Goal: Information Seeking & Learning: Find contact information

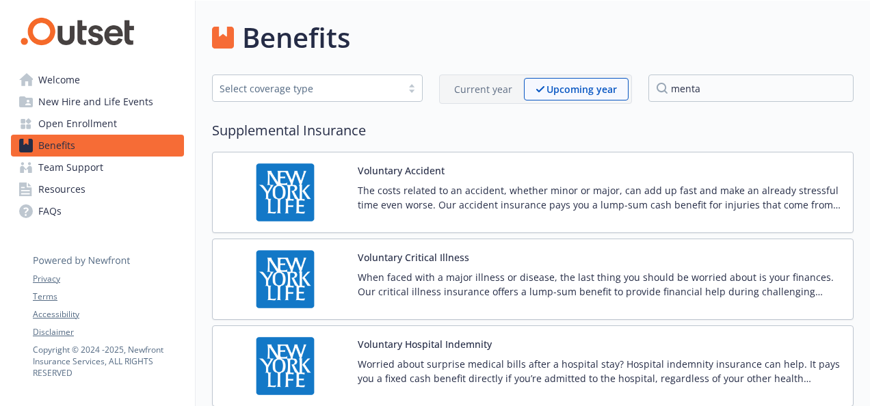
click at [64, 159] on span "Team Support" at bounding box center [70, 168] width 65 height 22
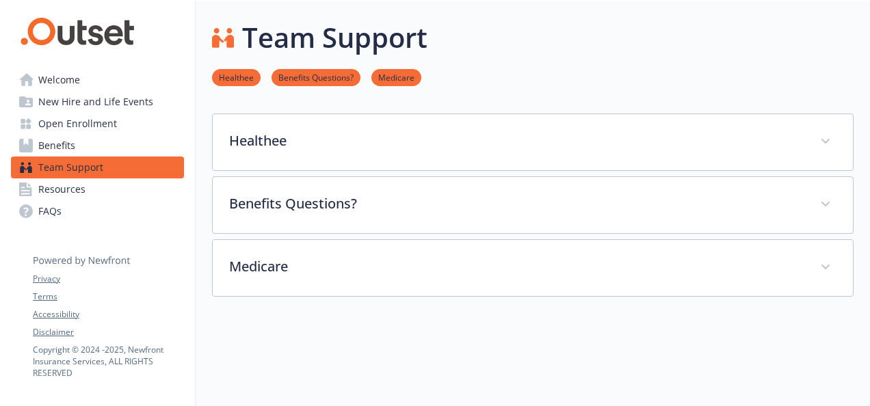
click at [72, 145] on span "Benefits" at bounding box center [56, 146] width 37 height 22
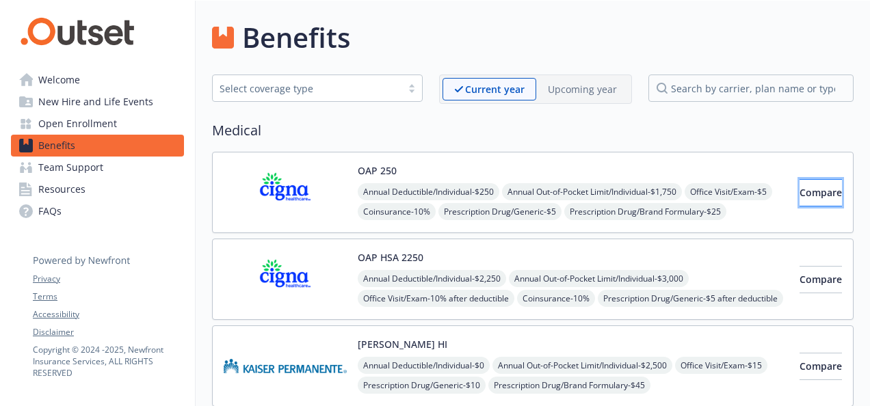
click at [817, 191] on span "Compare" at bounding box center [820, 192] width 42 height 13
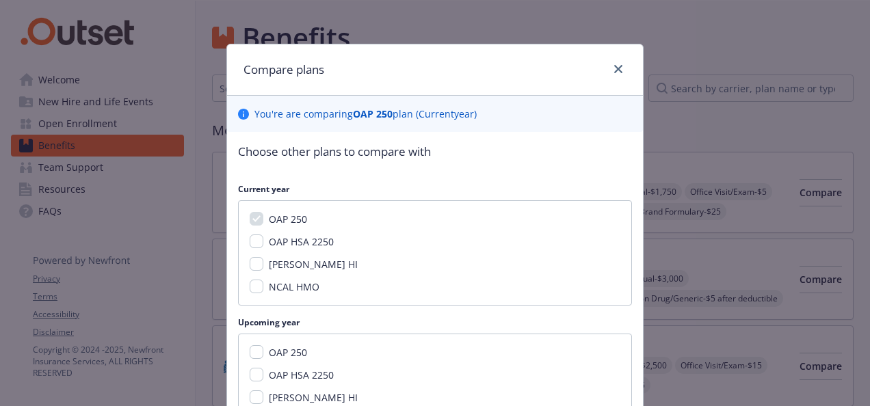
click at [272, 372] on span "OAP HSA 2250" at bounding box center [301, 375] width 65 height 13
click at [263, 372] on input "OAP HSA 2250" at bounding box center [257, 375] width 14 height 14
checkbox input "true"
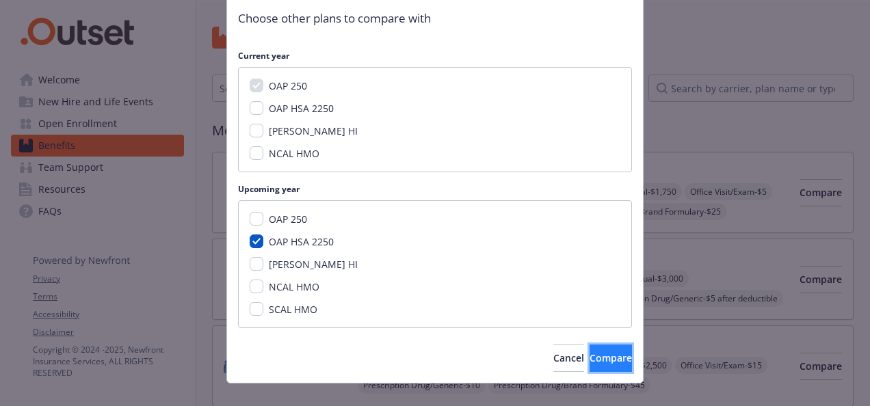
click at [592, 360] on span "Compare" at bounding box center [611, 358] width 42 height 13
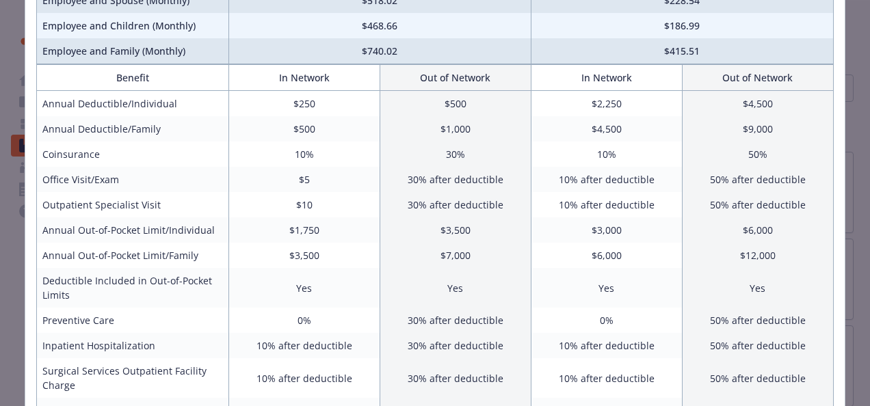
scroll to position [0, 0]
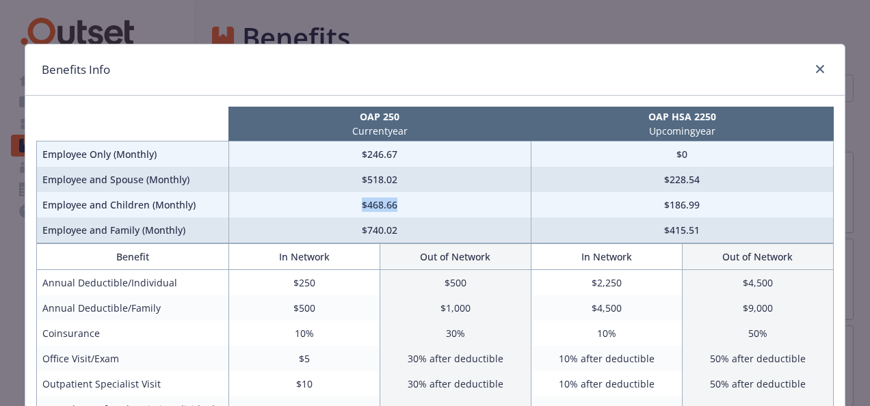
drag, startPoint x: 397, startPoint y: 206, endPoint x: 345, endPoint y: 205, distance: 52.0
click at [345, 205] on td "$468.66" at bounding box center [379, 204] width 302 height 25
drag, startPoint x: 698, startPoint y: 226, endPoint x: 651, endPoint y: 233, distance: 47.0
click at [651, 233] on td "$415.51" at bounding box center [682, 230] width 302 height 26
drag, startPoint x: 651, startPoint y: 233, endPoint x: 804, endPoint y: 183, distance: 160.3
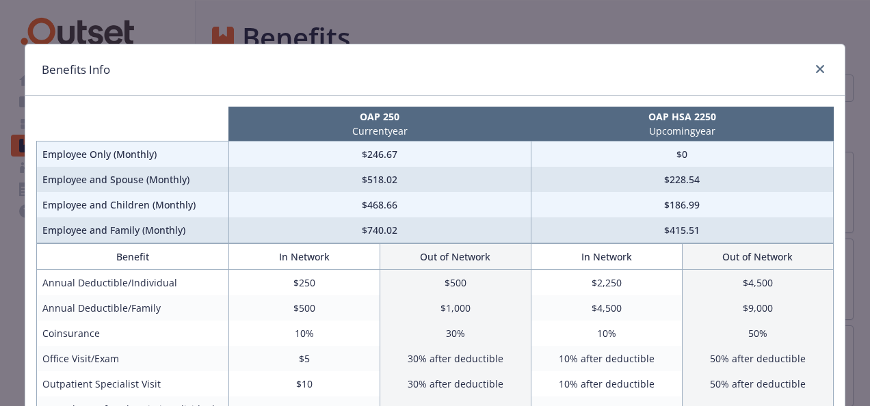
click at [804, 183] on td "$228.54" at bounding box center [682, 179] width 302 height 25
click at [819, 68] on icon "close" at bounding box center [820, 69] width 8 height 8
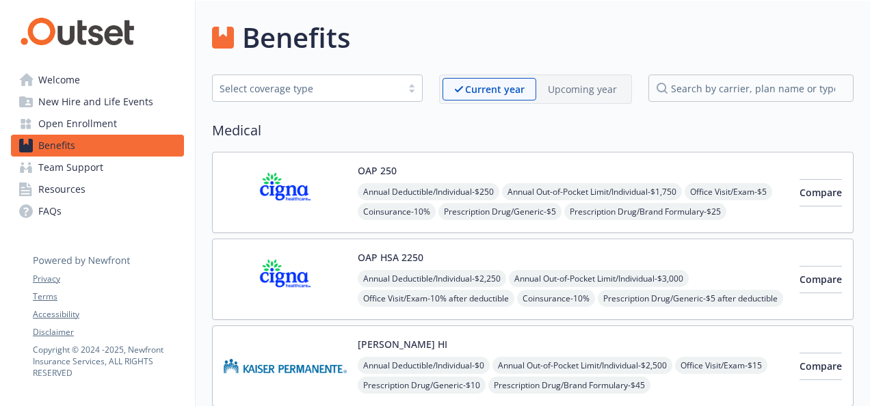
click at [572, 96] on div "Upcoming year" at bounding box center [582, 89] width 92 height 23
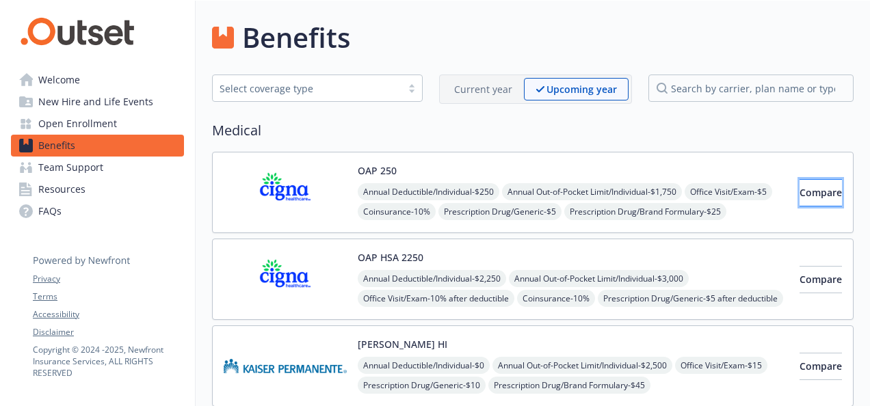
click at [799, 192] on span "Compare" at bounding box center [820, 192] width 42 height 13
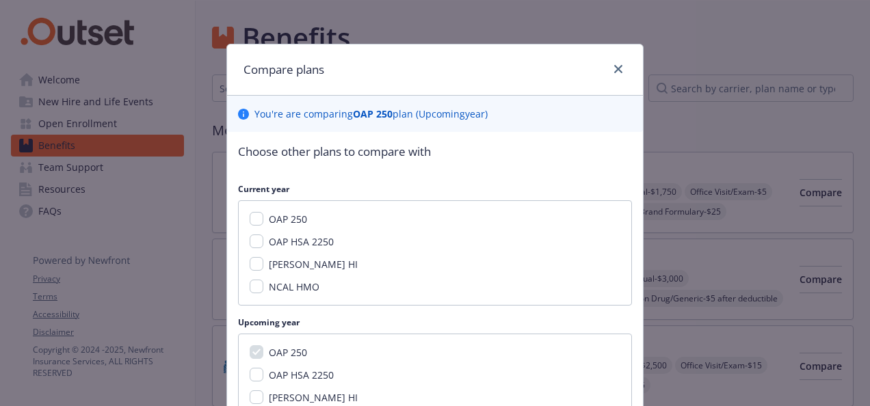
click at [279, 222] on span "OAP 250" at bounding box center [288, 219] width 38 height 13
click at [263, 222] on input "OAP 250" at bounding box center [257, 219] width 14 height 14
checkbox input "true"
click at [283, 237] on span "OAP HSA 2250" at bounding box center [301, 241] width 65 height 13
click at [263, 237] on input "OAP HSA 2250" at bounding box center [257, 242] width 14 height 14
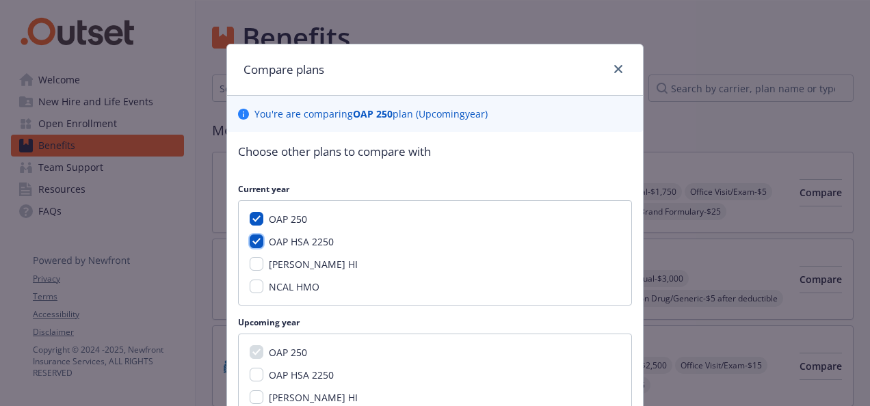
checkbox input "true"
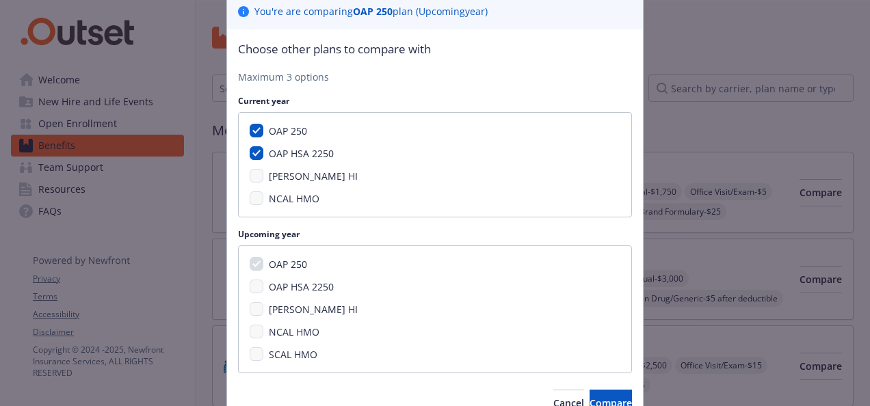
scroll to position [167, 0]
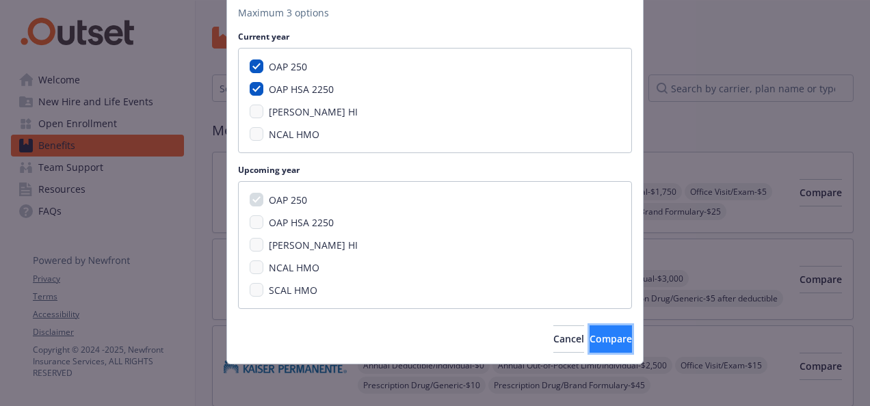
click at [605, 343] on button "Compare" at bounding box center [611, 339] width 42 height 27
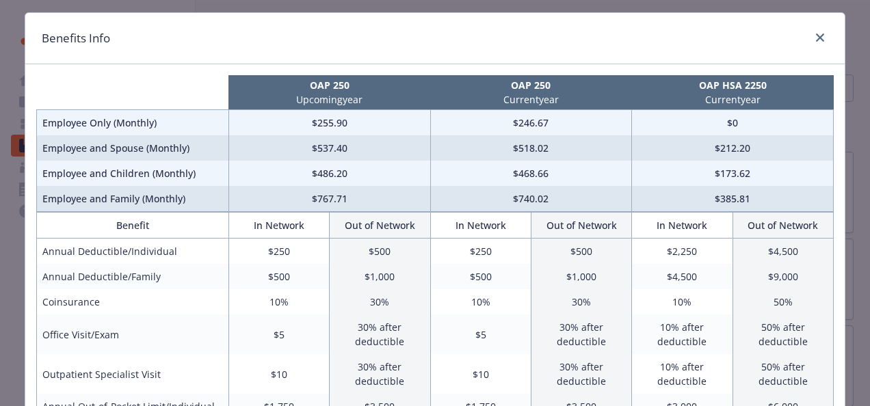
scroll to position [34, 0]
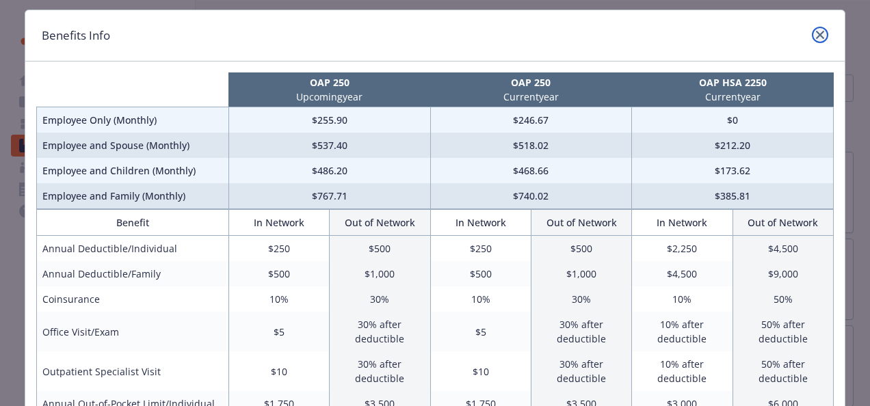
click at [816, 33] on icon "close" at bounding box center [820, 35] width 8 height 8
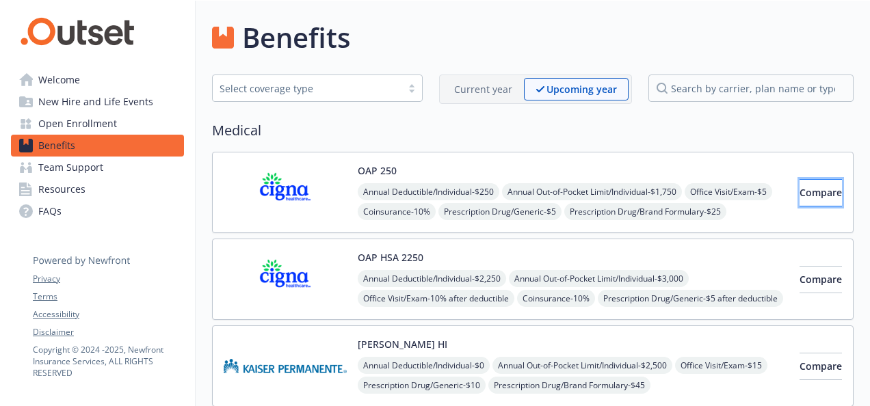
click at [799, 193] on span "Compare" at bounding box center [820, 192] width 42 height 13
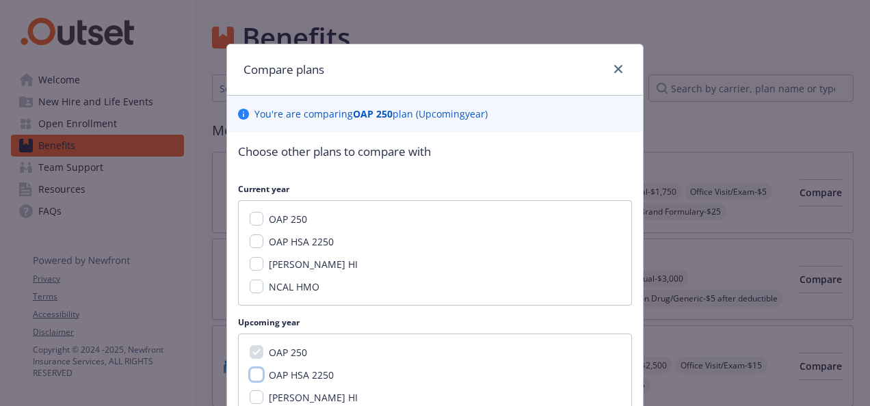
click at [250, 375] on input "OAP HSA 2250" at bounding box center [257, 375] width 14 height 14
checkbox input "true"
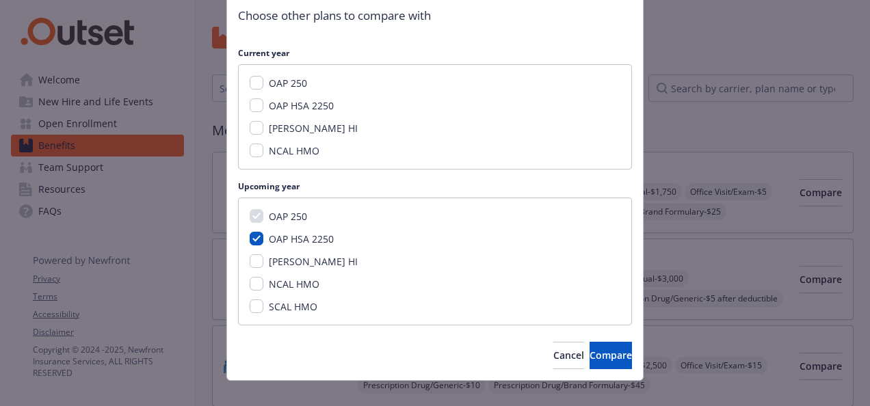
scroll to position [153, 0]
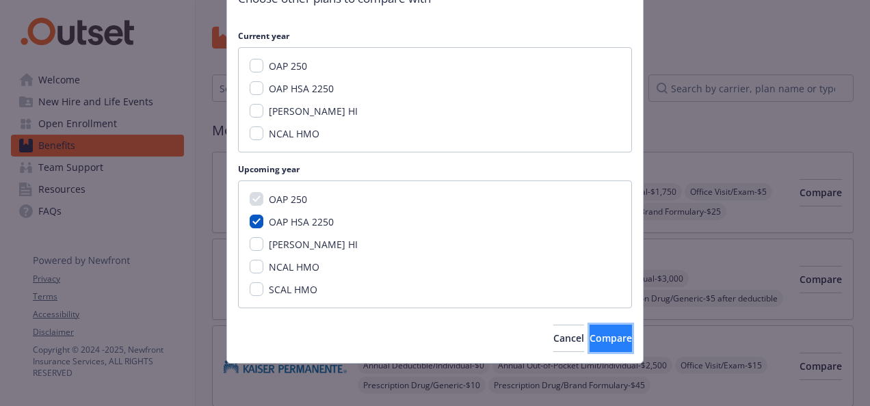
click at [602, 340] on span "Compare" at bounding box center [611, 338] width 42 height 13
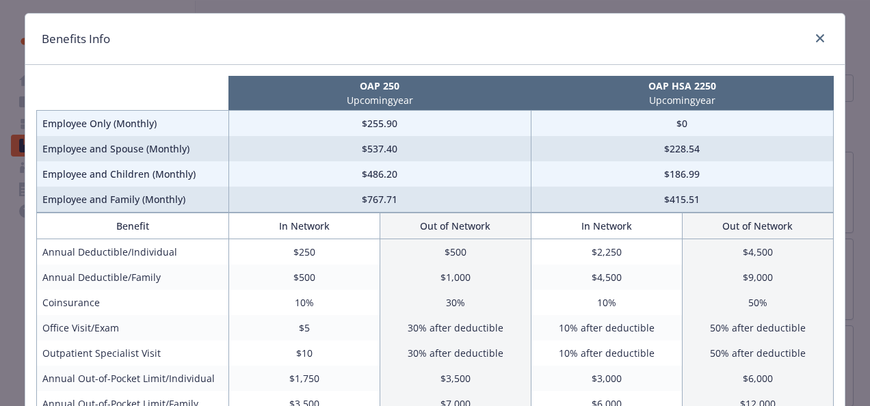
scroll to position [29, 0]
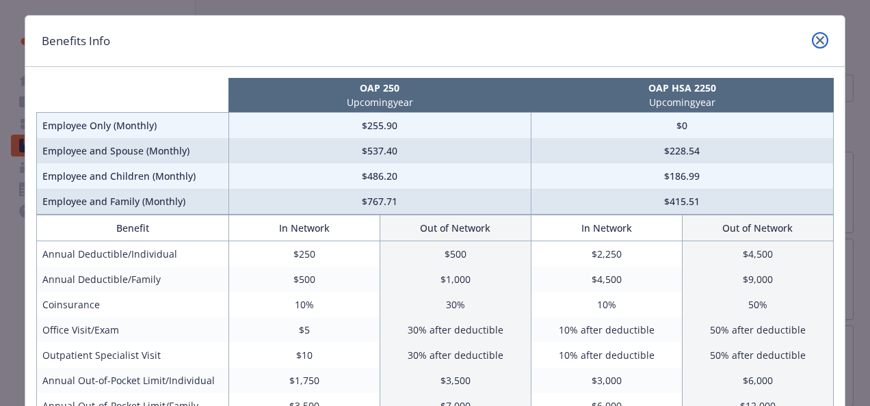
click at [816, 40] on icon "close" at bounding box center [820, 40] width 8 height 8
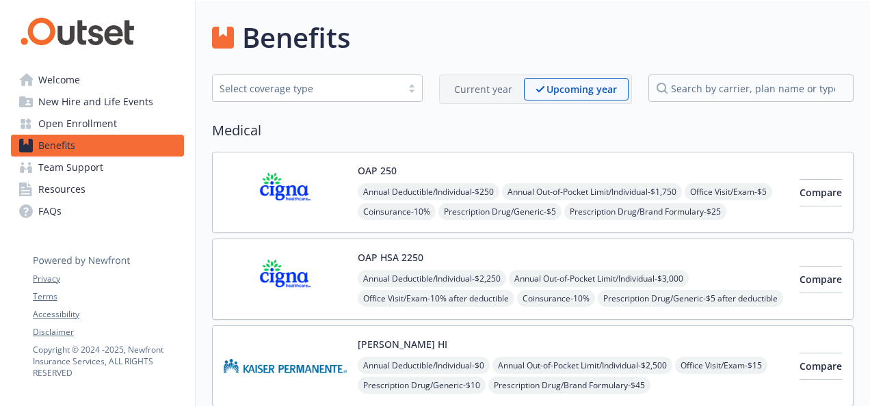
click at [396, 257] on button "OAP HSA 2250" at bounding box center [391, 257] width 66 height 14
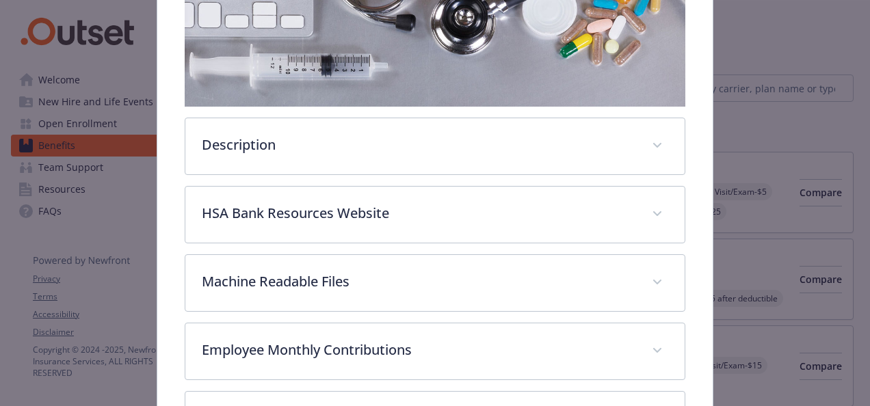
scroll to position [293, 0]
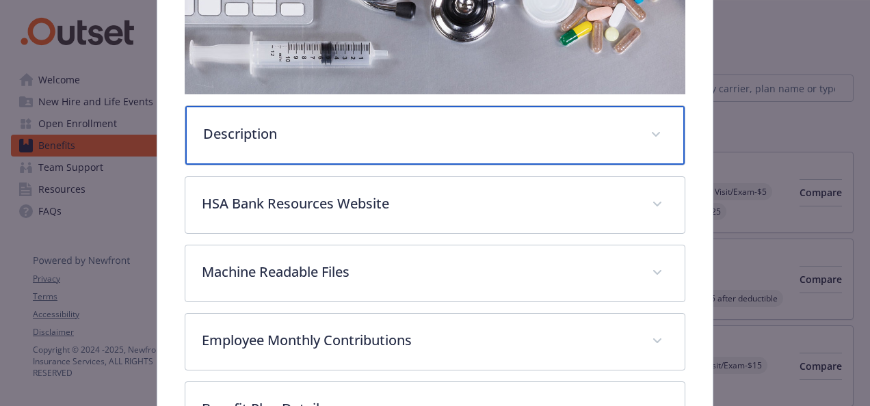
click at [543, 127] on p "Description" at bounding box center [418, 134] width 431 height 21
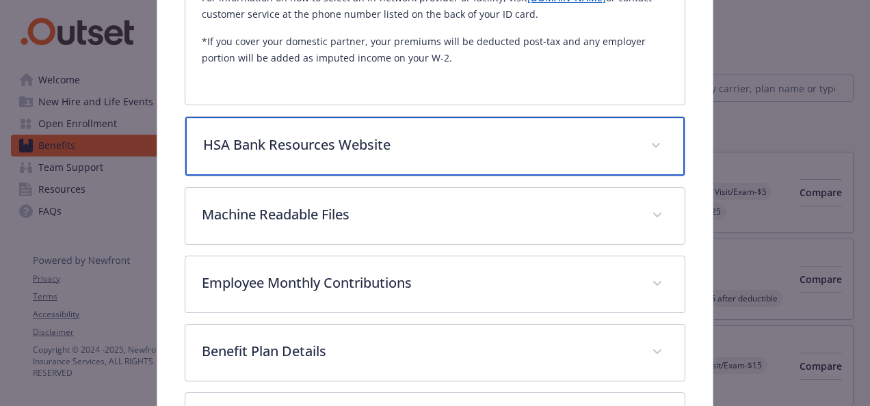
scroll to position [780, 0]
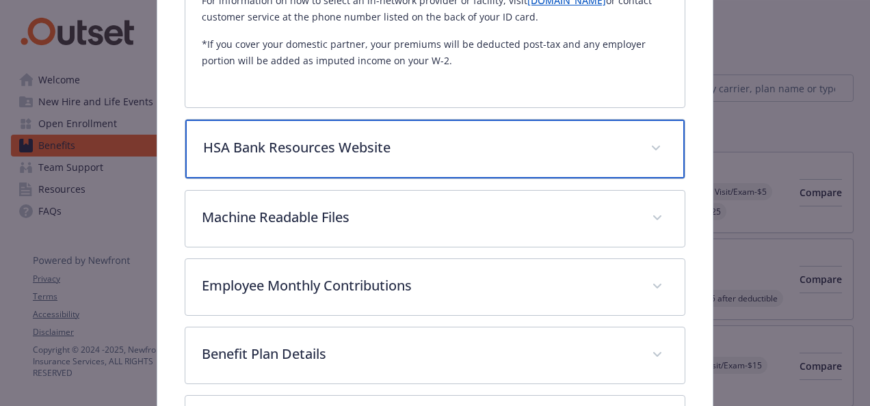
click at [518, 137] on p "HSA Bank Resources Website" at bounding box center [418, 147] width 431 height 21
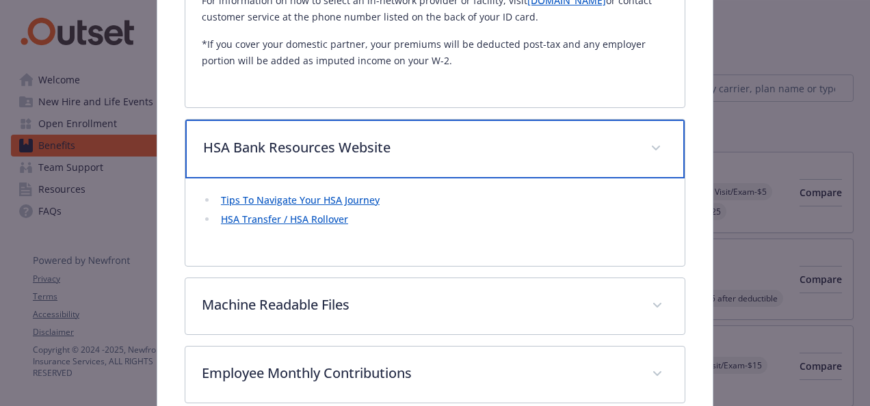
click at [645, 137] on span "details for plan Medical - OAP HSA 2250 - HDHP PPO" at bounding box center [656, 148] width 22 height 22
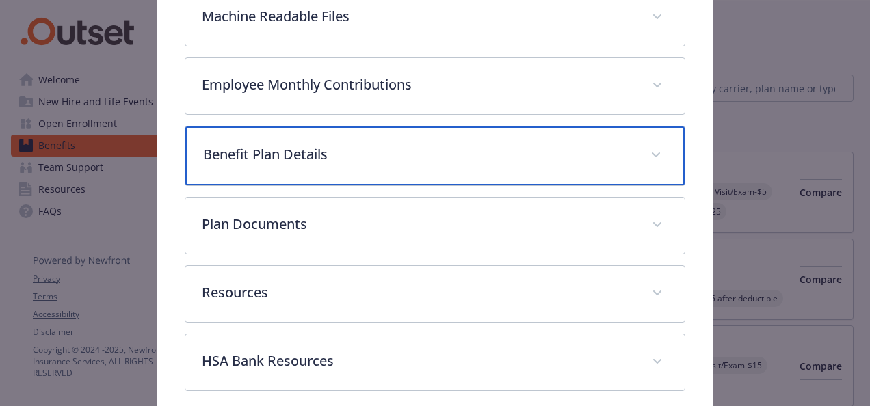
scroll to position [975, 0]
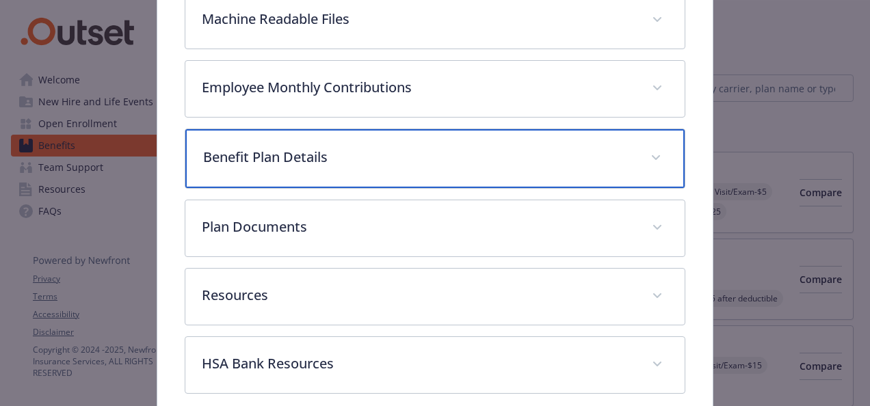
click at [405, 160] on p "Benefit Plan Details" at bounding box center [418, 157] width 431 height 21
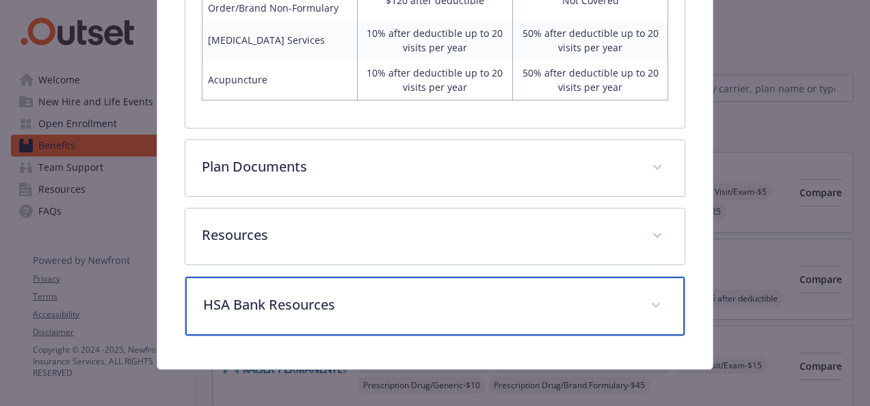
scroll to position [1850, 0]
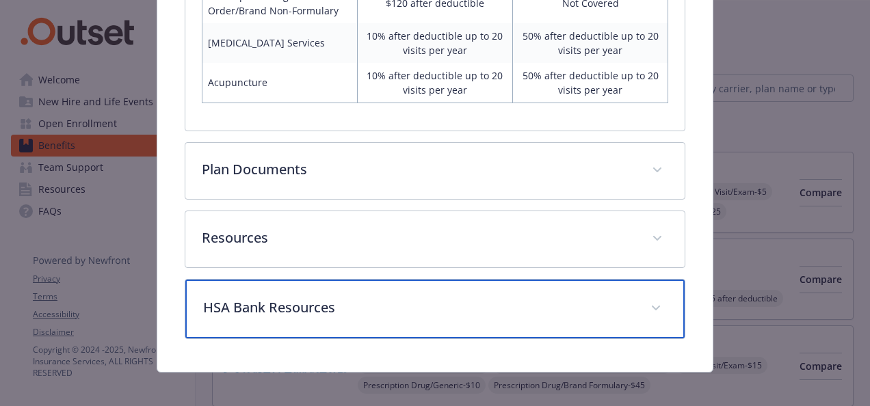
click at [613, 297] on p "HSA Bank Resources" at bounding box center [418, 307] width 431 height 21
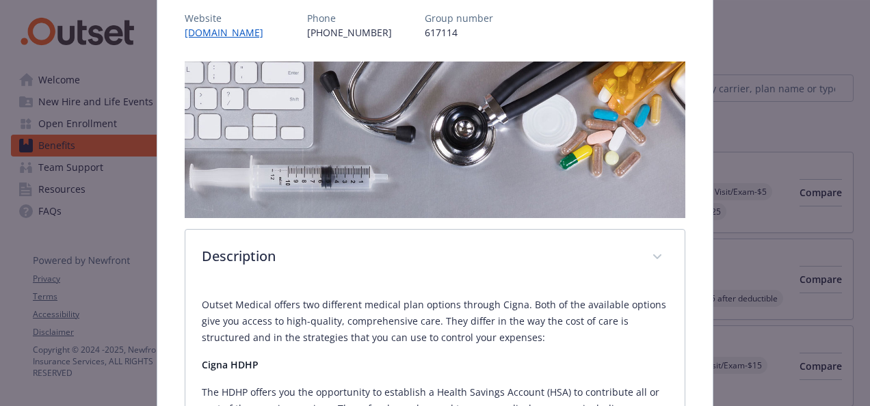
scroll to position [0, 0]
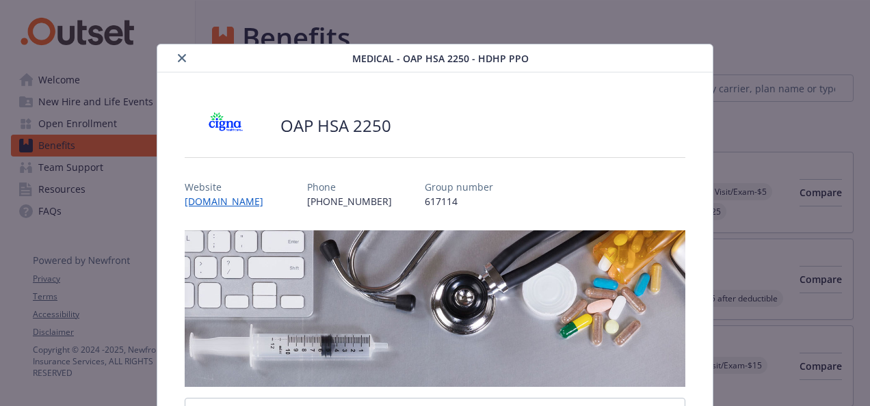
click at [175, 54] on button "close" at bounding box center [182, 58] width 16 height 16
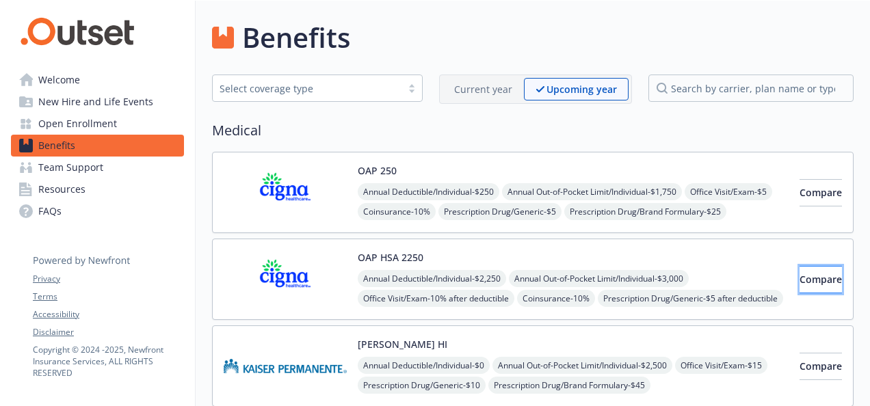
click at [800, 278] on span "Compare" at bounding box center [820, 279] width 42 height 13
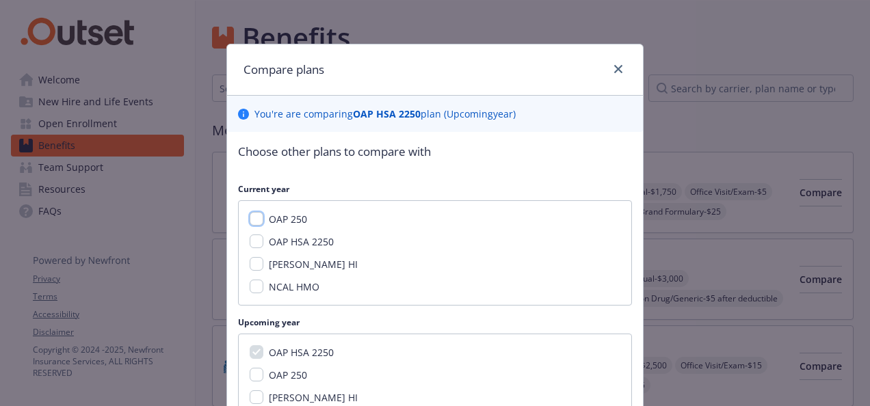
click at [252, 219] on input "OAP 250" at bounding box center [257, 219] width 14 height 14
checkbox input "true"
click at [250, 236] on input "OAP HSA 2250" at bounding box center [257, 242] width 14 height 14
checkbox input "true"
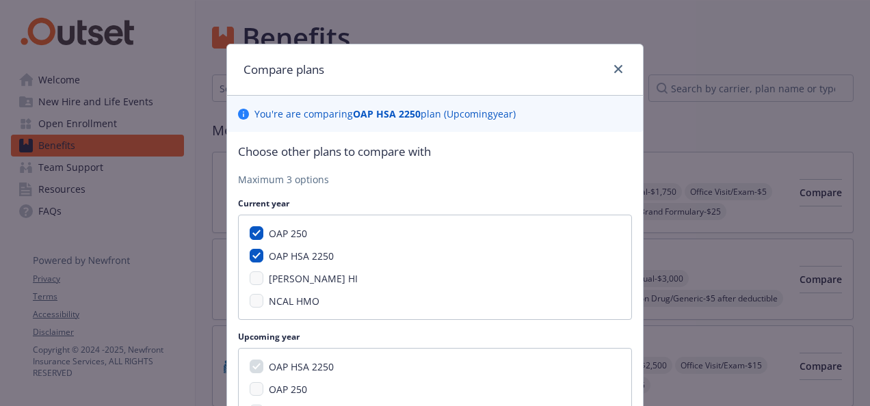
scroll to position [167, 0]
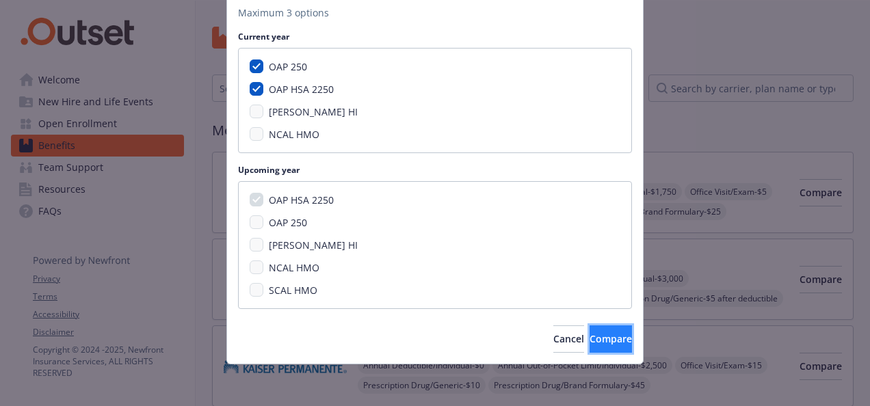
click at [590, 339] on span "Compare" at bounding box center [611, 338] width 42 height 13
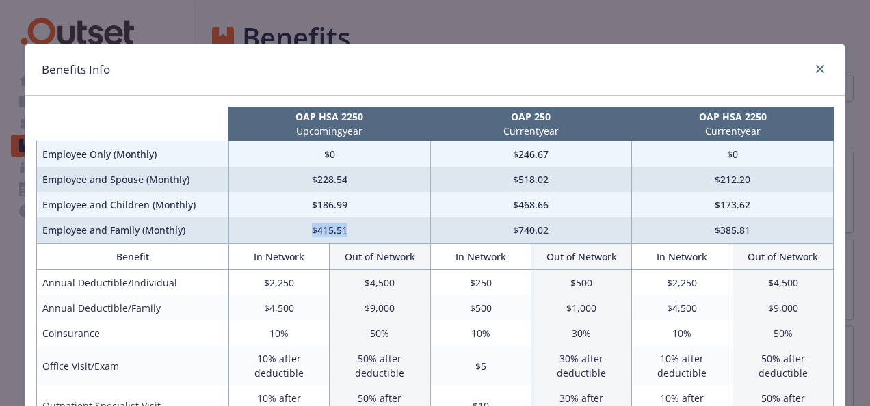
drag, startPoint x: 347, startPoint y: 234, endPoint x: 281, endPoint y: 230, distance: 66.5
click at [281, 230] on td "$415.51" at bounding box center [329, 230] width 202 height 26
drag, startPoint x: 349, startPoint y: 202, endPoint x: 272, endPoint y: 201, distance: 77.3
click at [272, 201] on td "$186.99" at bounding box center [329, 204] width 202 height 25
drag, startPoint x: 272, startPoint y: 201, endPoint x: 284, endPoint y: 228, distance: 30.0
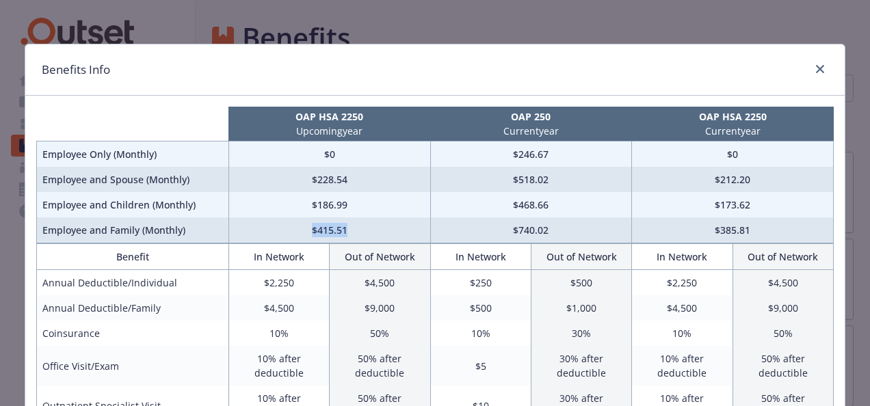
click at [284, 228] on td "$415.51" at bounding box center [329, 230] width 202 height 26
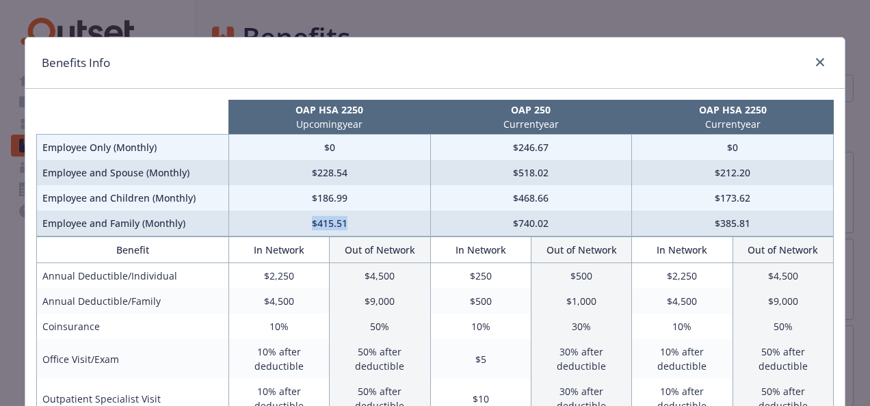
scroll to position [0, 0]
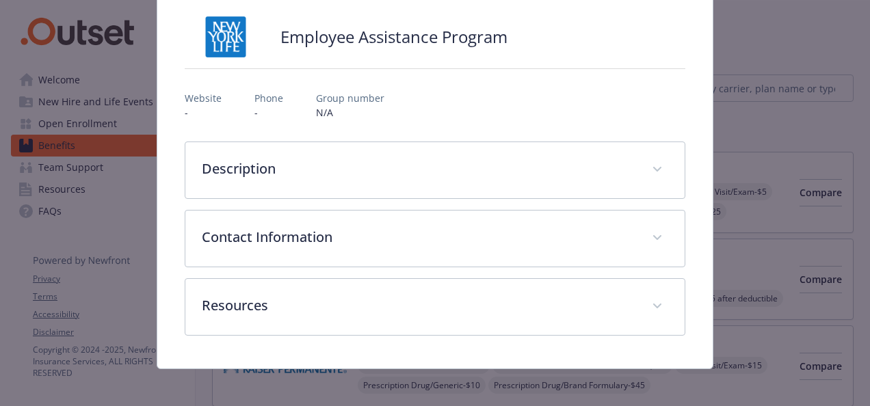
scroll to position [105, 0]
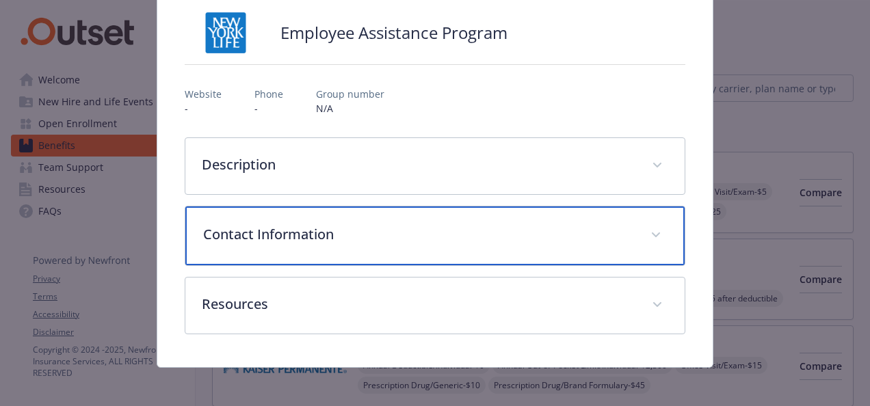
click at [621, 230] on p "Contact Information" at bounding box center [418, 234] width 431 height 21
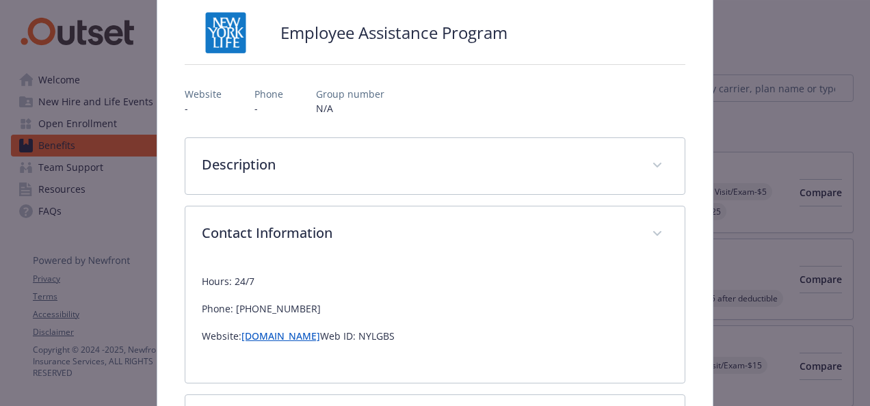
click at [317, 338] on link "guidanceresources.com" at bounding box center [280, 336] width 79 height 13
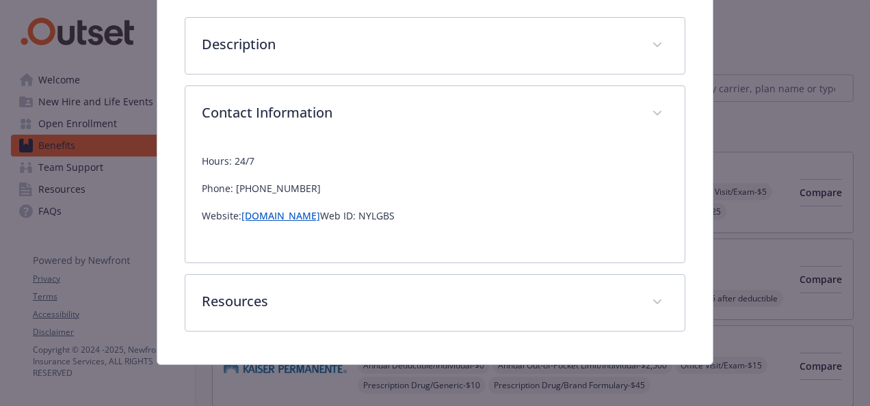
scroll to position [0, 0]
